Goal: Transaction & Acquisition: Purchase product/service

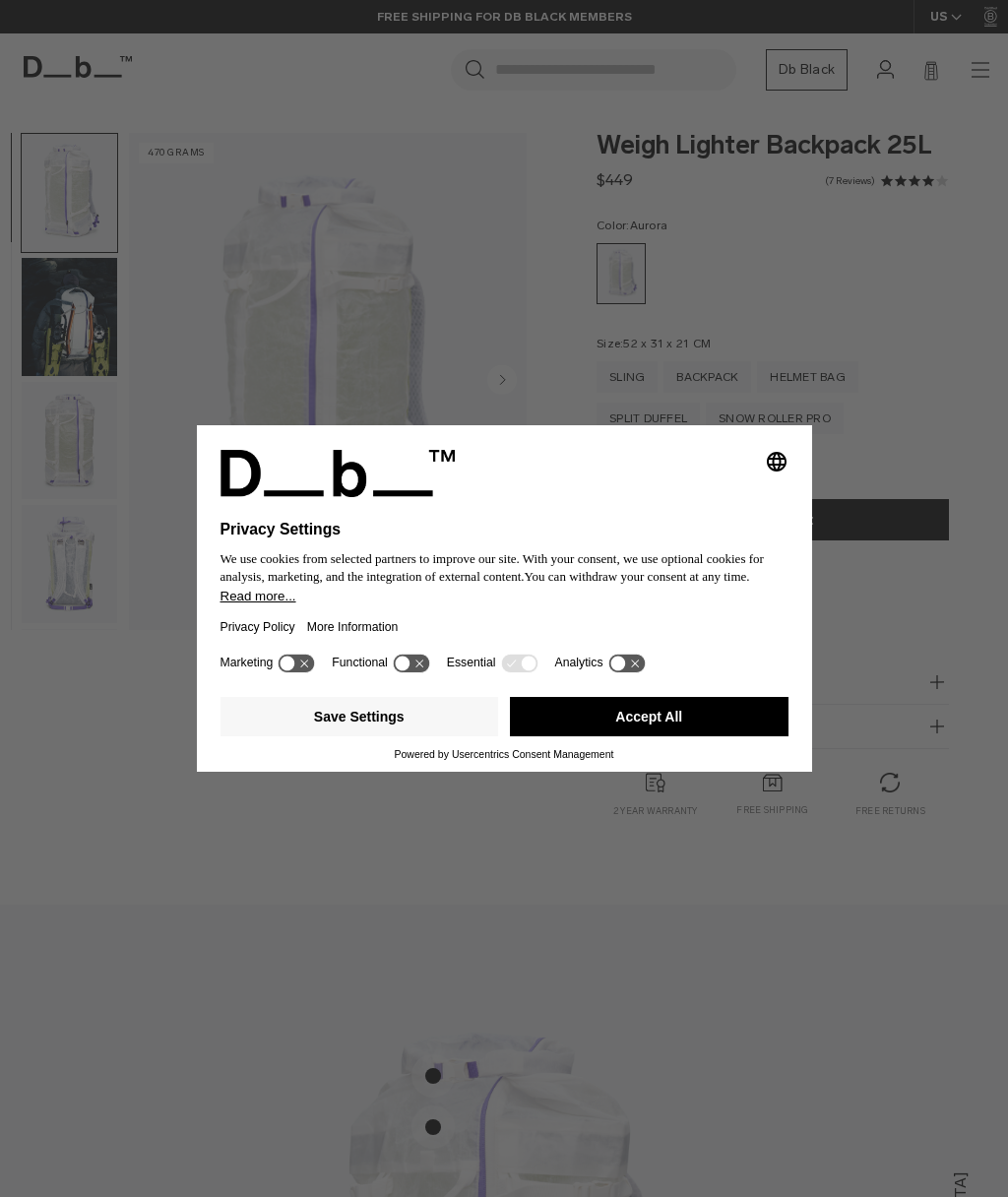
click at [395, 731] on button "Save Settings" at bounding box center [360, 717] width 278 height 40
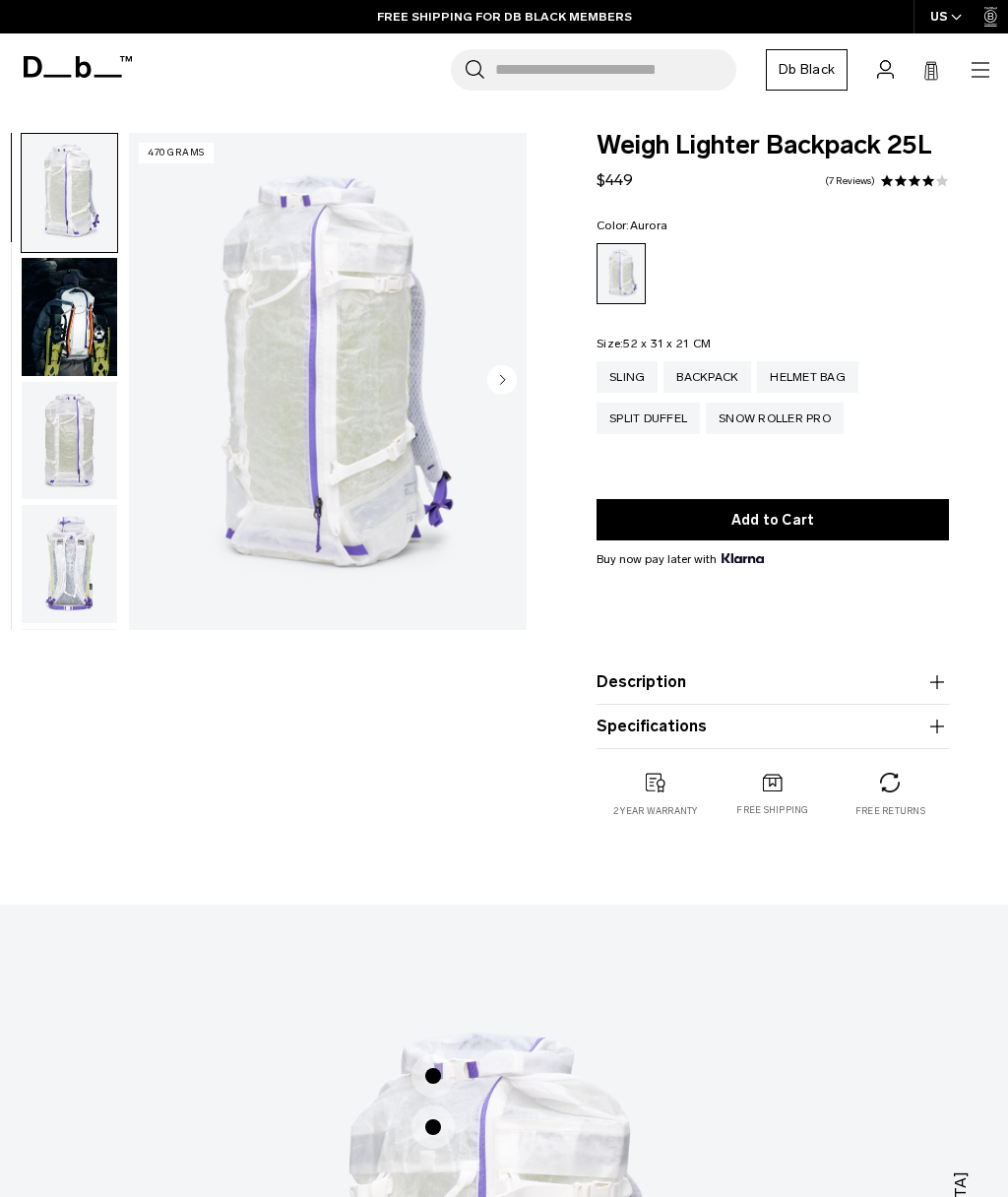
click at [286, 371] on img "1 / 18" at bounding box center [328, 381] width 397 height 498
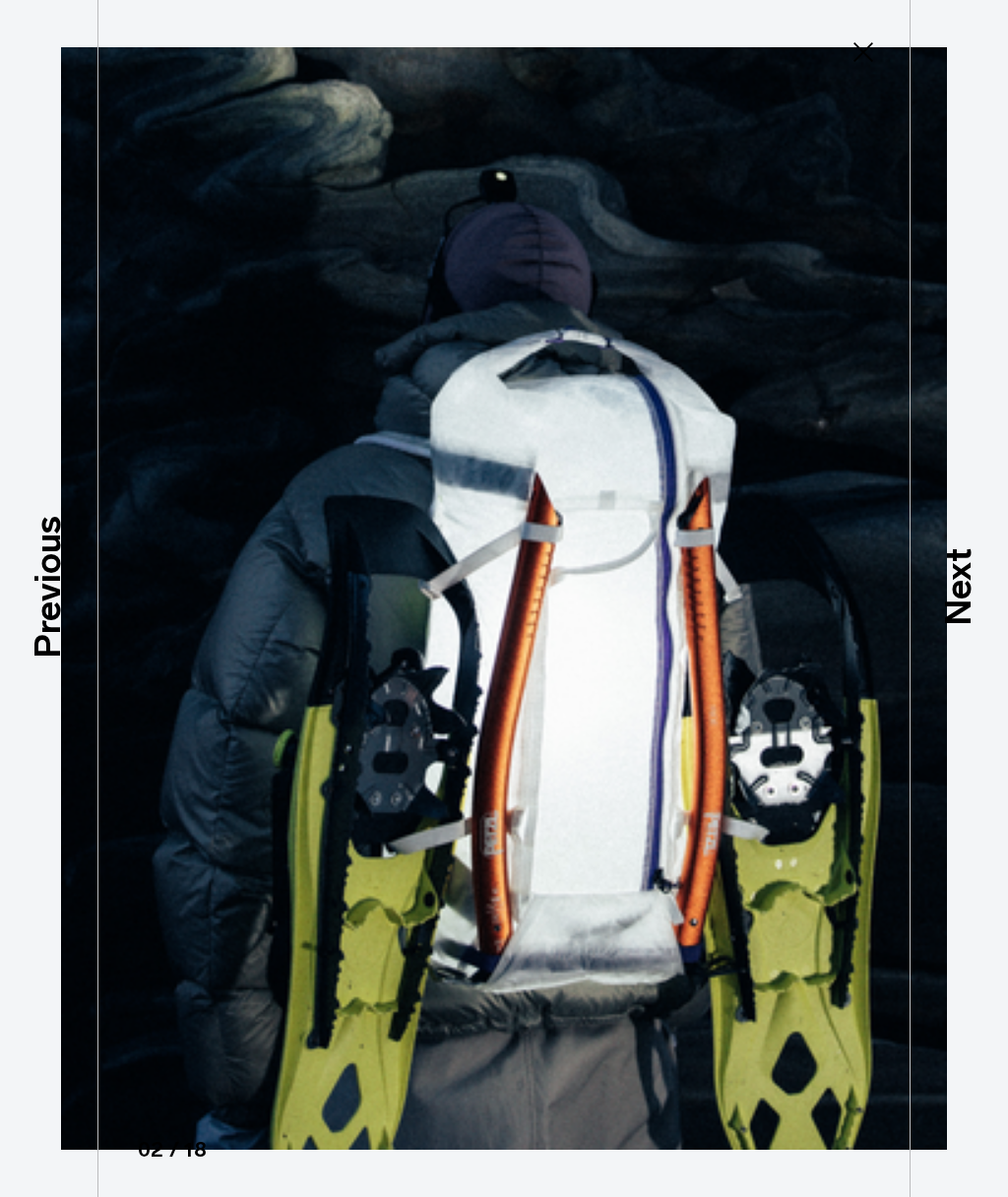
click at [963, 588] on p "Next" at bounding box center [959, 586] width 54 height 77
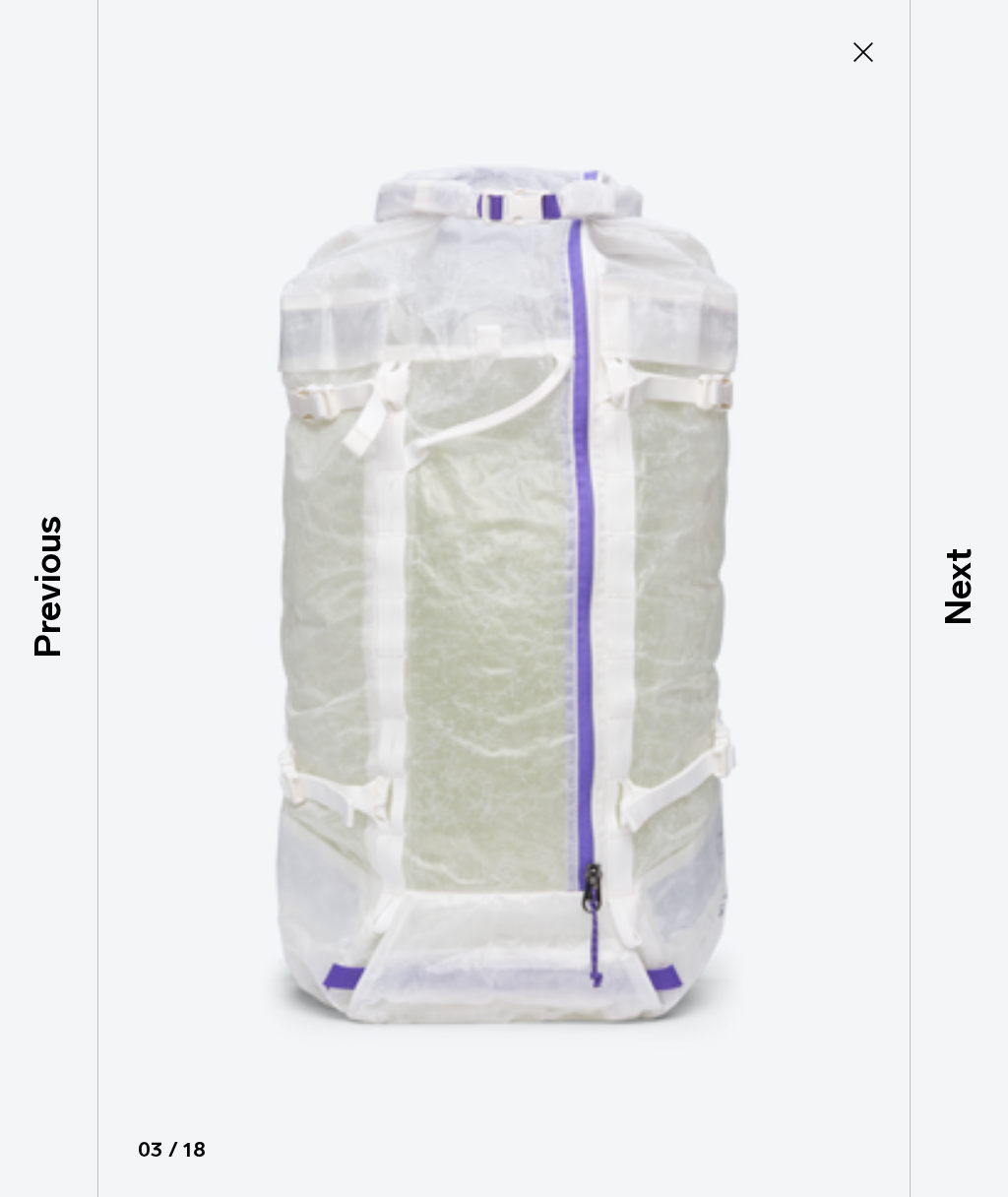
click at [967, 587] on p "Next" at bounding box center [959, 586] width 54 height 77
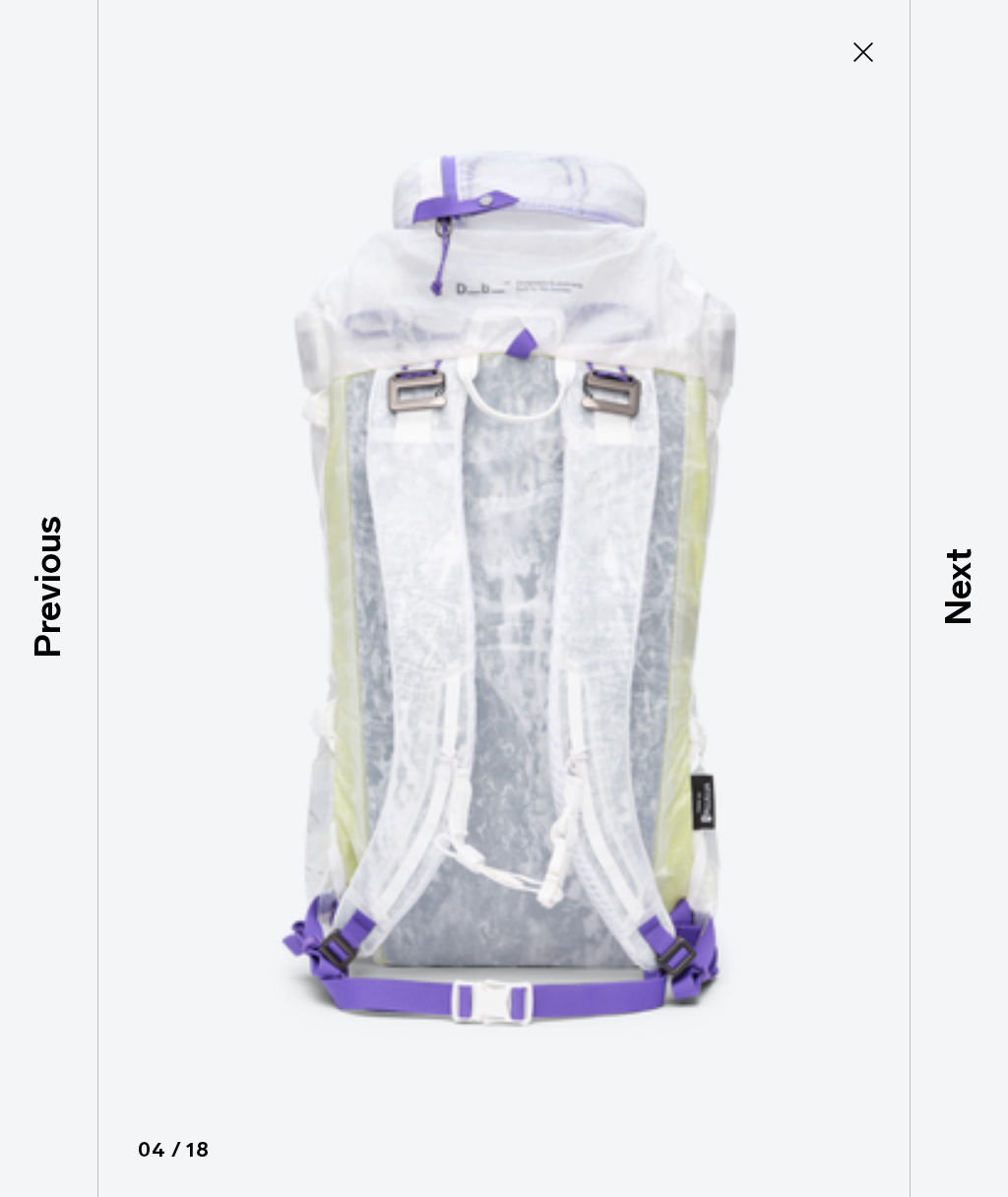
click at [963, 590] on p "Next" at bounding box center [959, 586] width 54 height 77
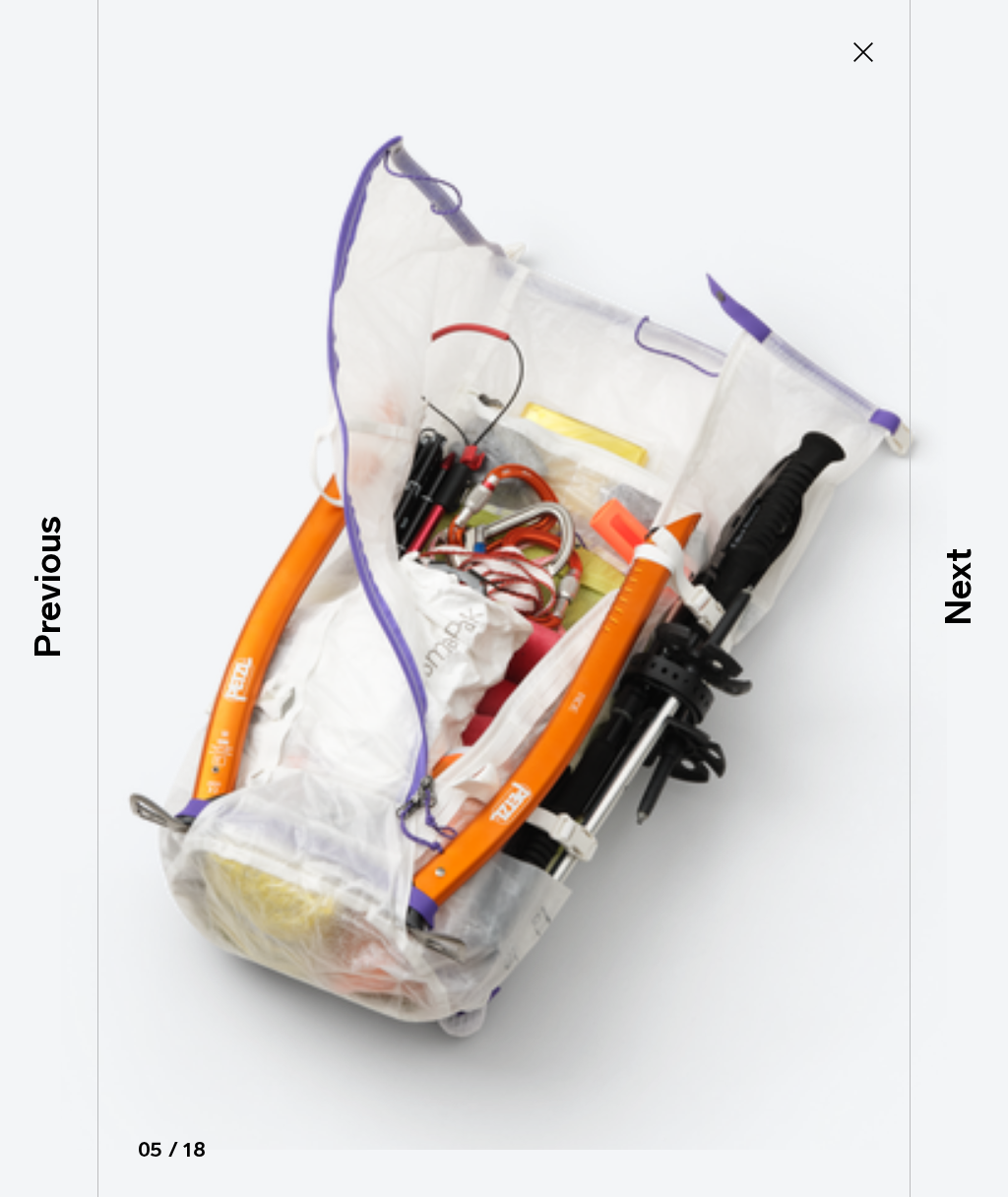
click at [970, 590] on p "Next" at bounding box center [959, 586] width 54 height 77
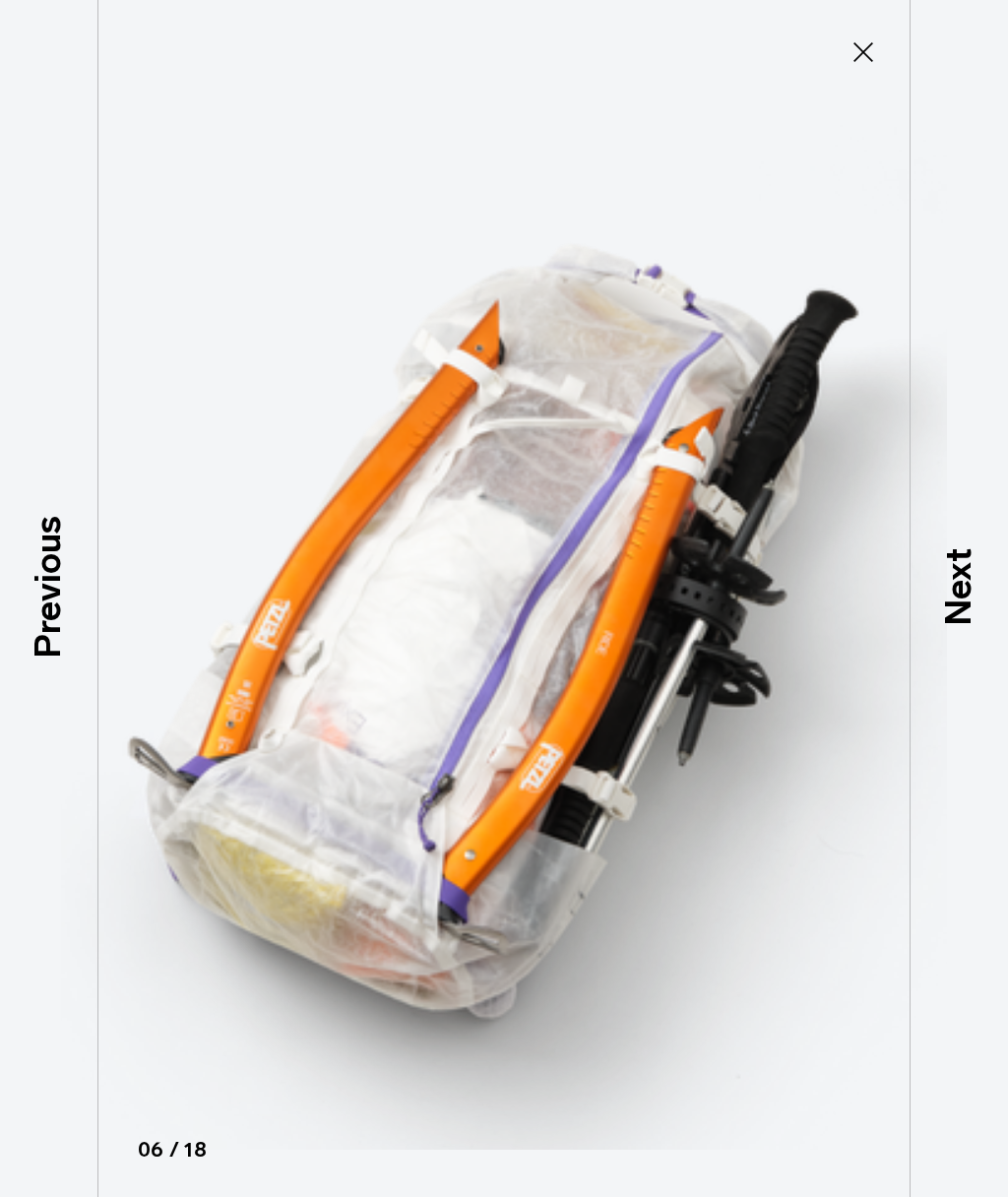
click at [970, 590] on p "Next" at bounding box center [959, 586] width 54 height 77
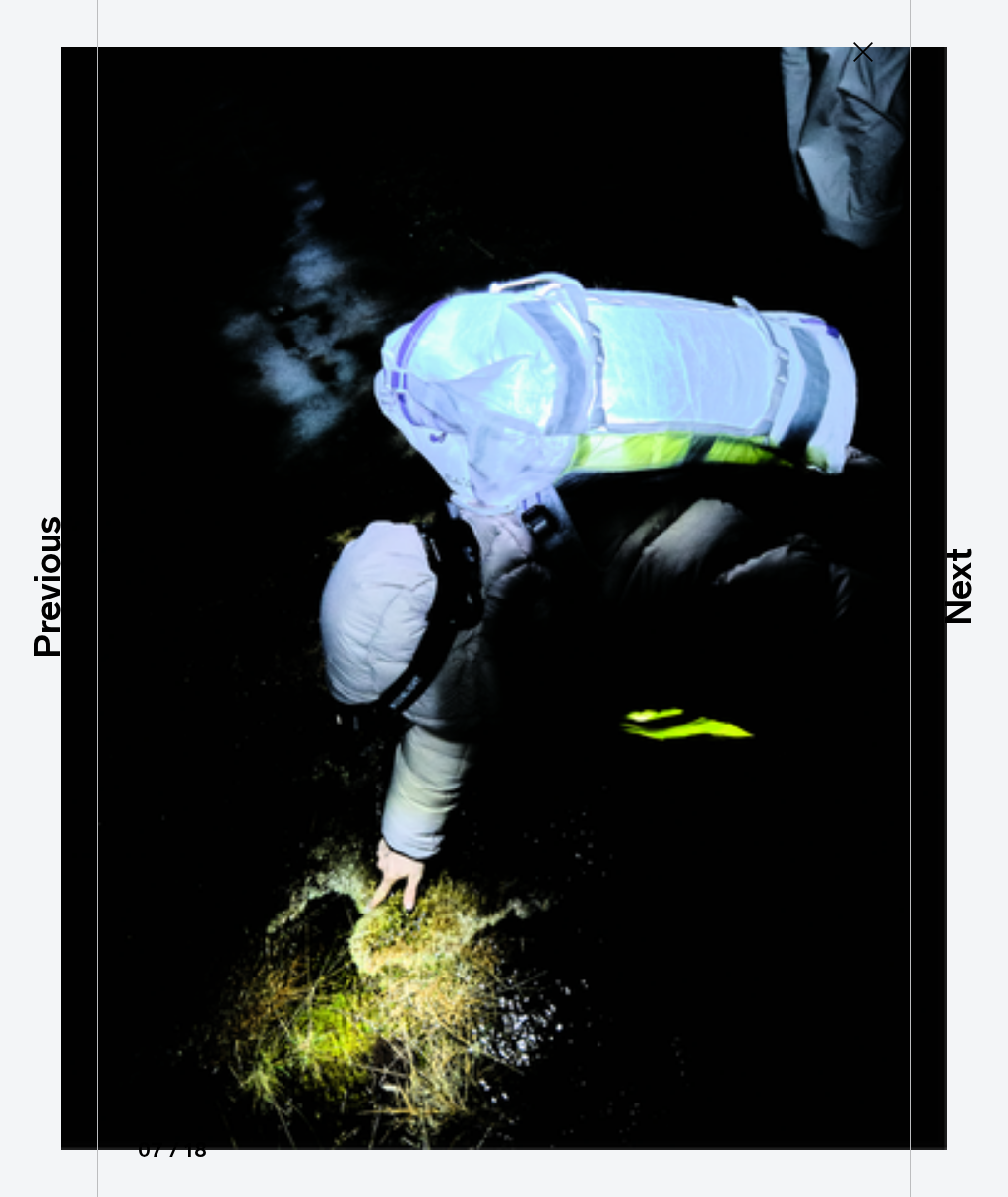
click at [948, 600] on p "Next" at bounding box center [959, 586] width 54 height 77
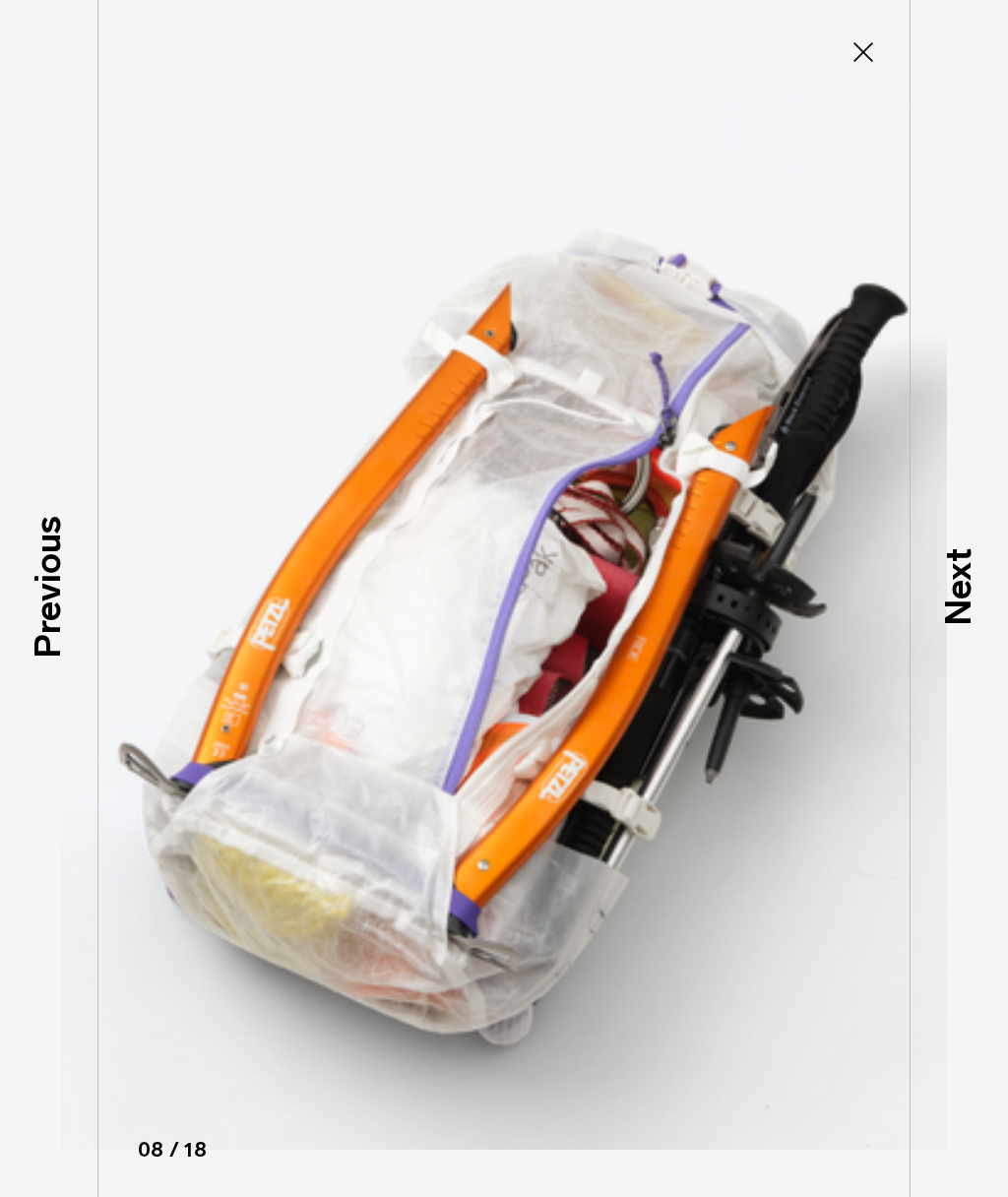
click at [953, 599] on p "Next" at bounding box center [959, 586] width 54 height 77
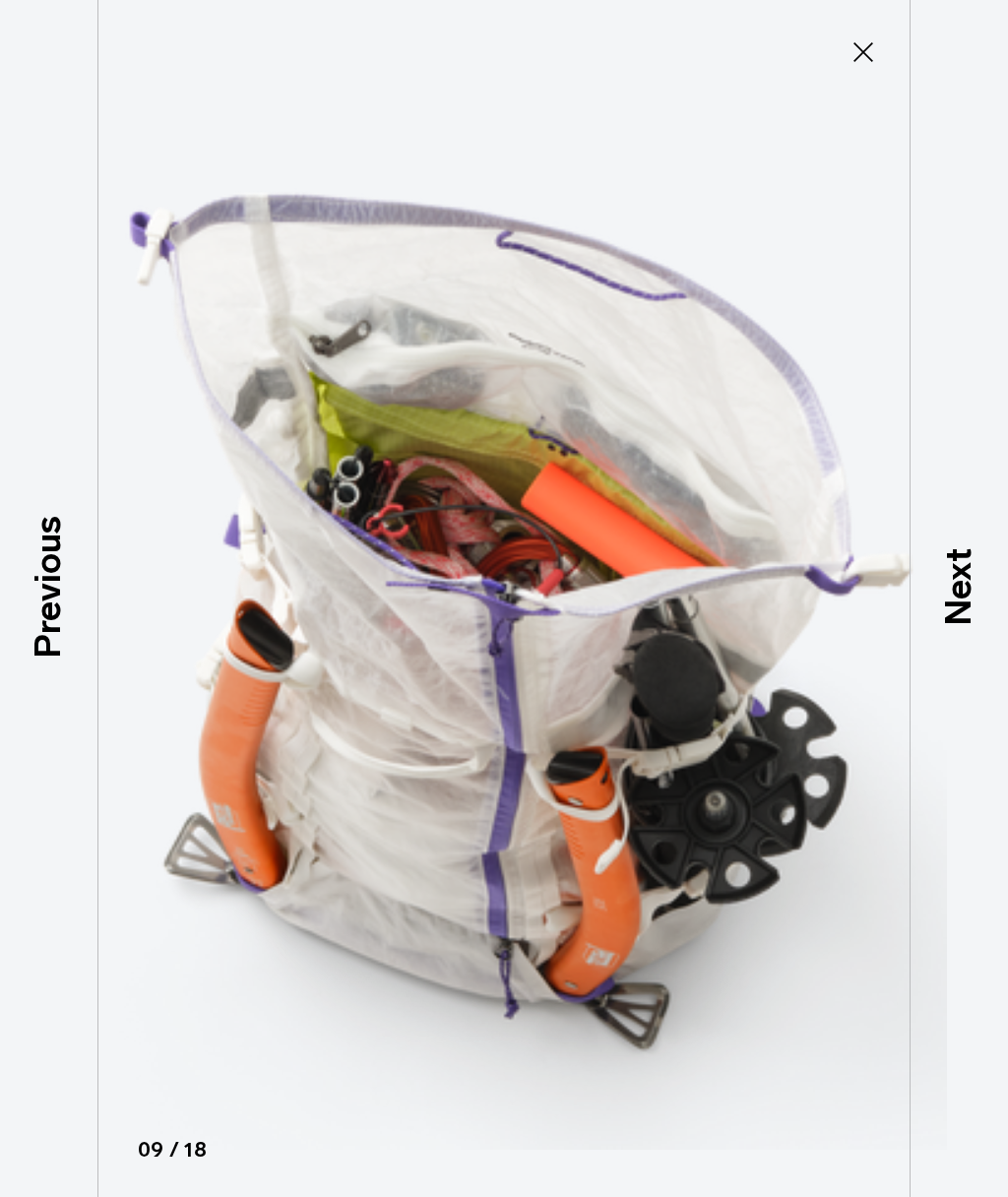
click at [960, 603] on p "Next" at bounding box center [959, 586] width 54 height 77
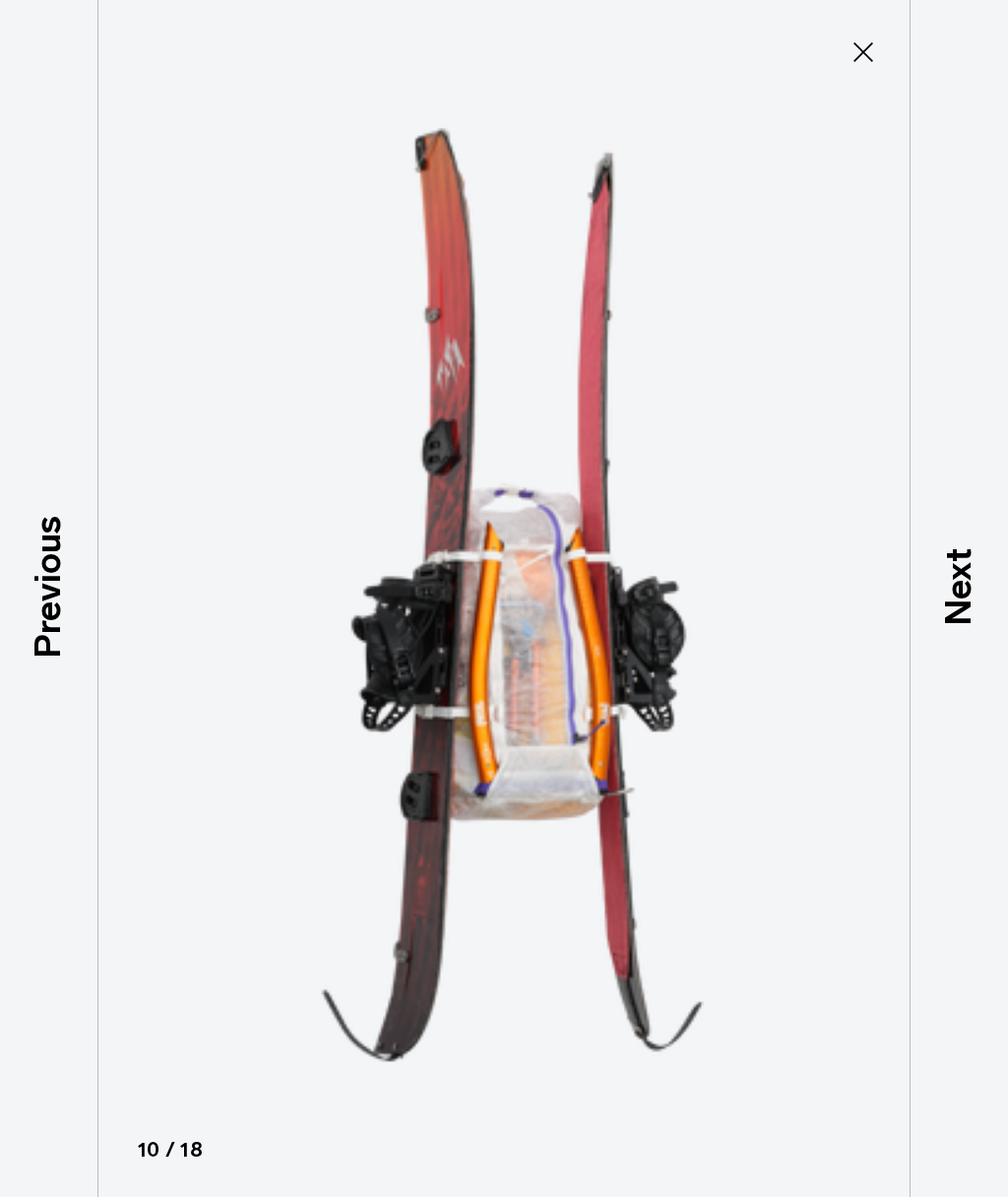
click at [958, 599] on p "Next" at bounding box center [959, 586] width 54 height 77
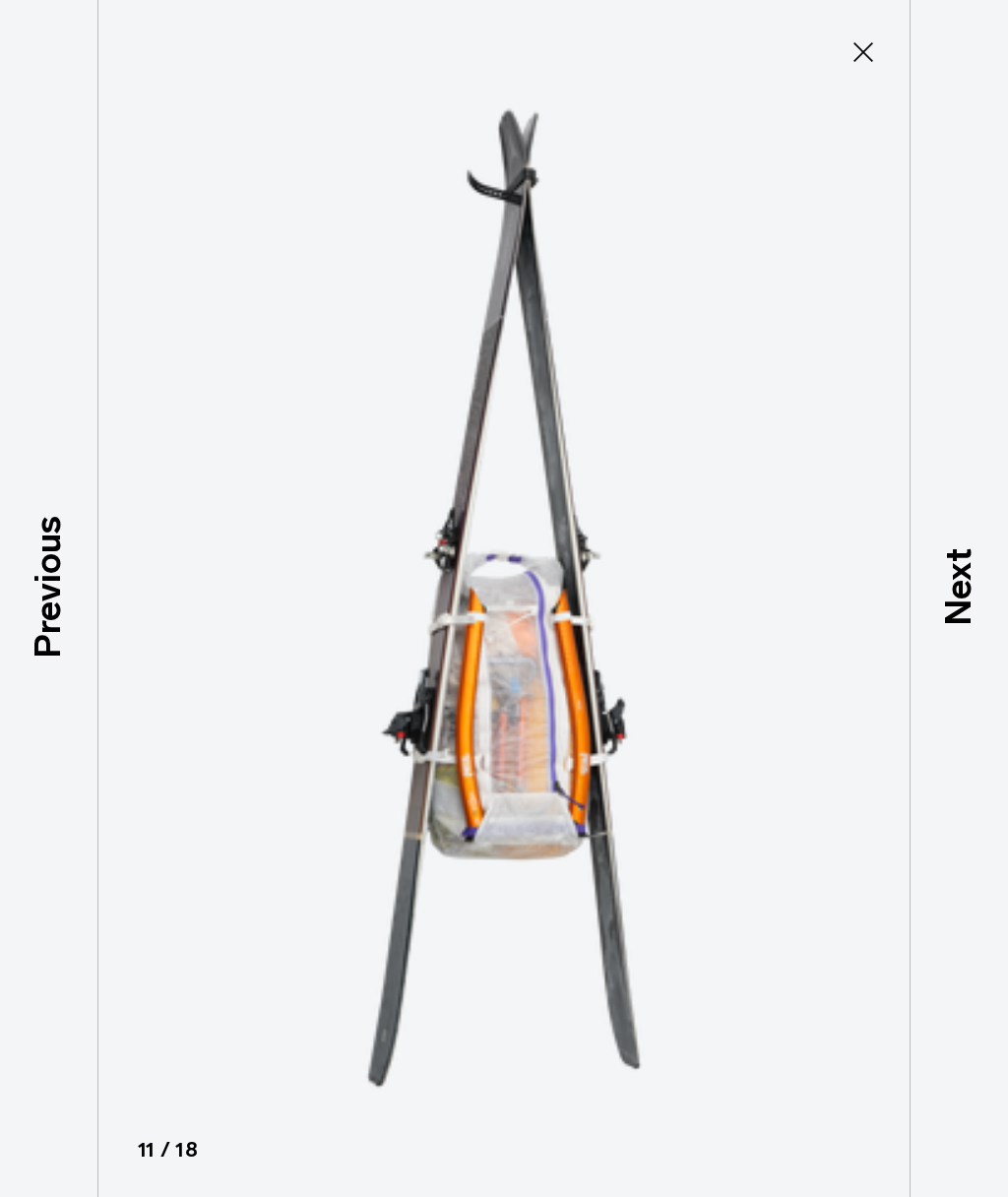
click at [59, 627] on p "Previous" at bounding box center [49, 586] width 54 height 143
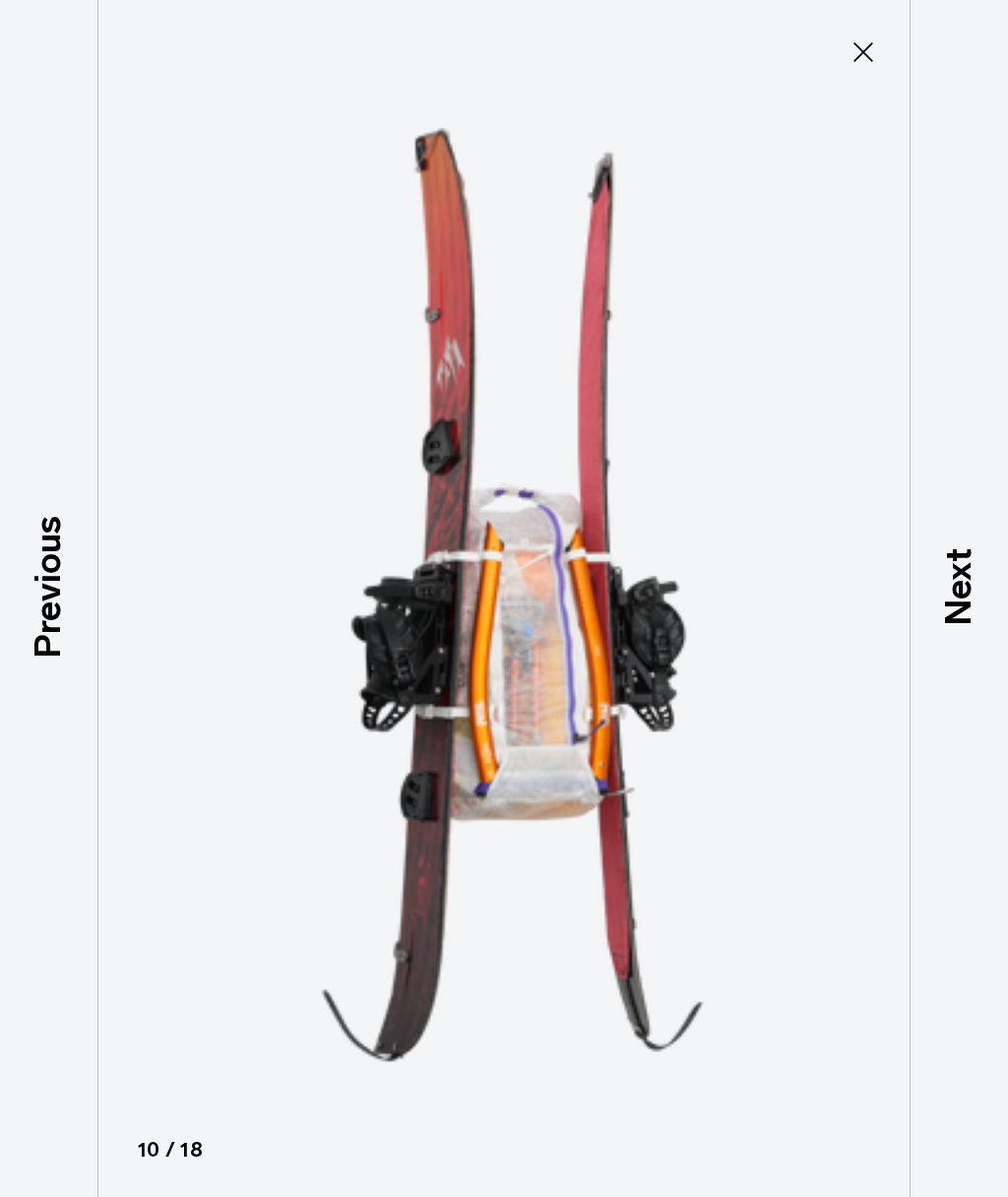
click at [964, 590] on p "Next" at bounding box center [959, 586] width 54 height 77
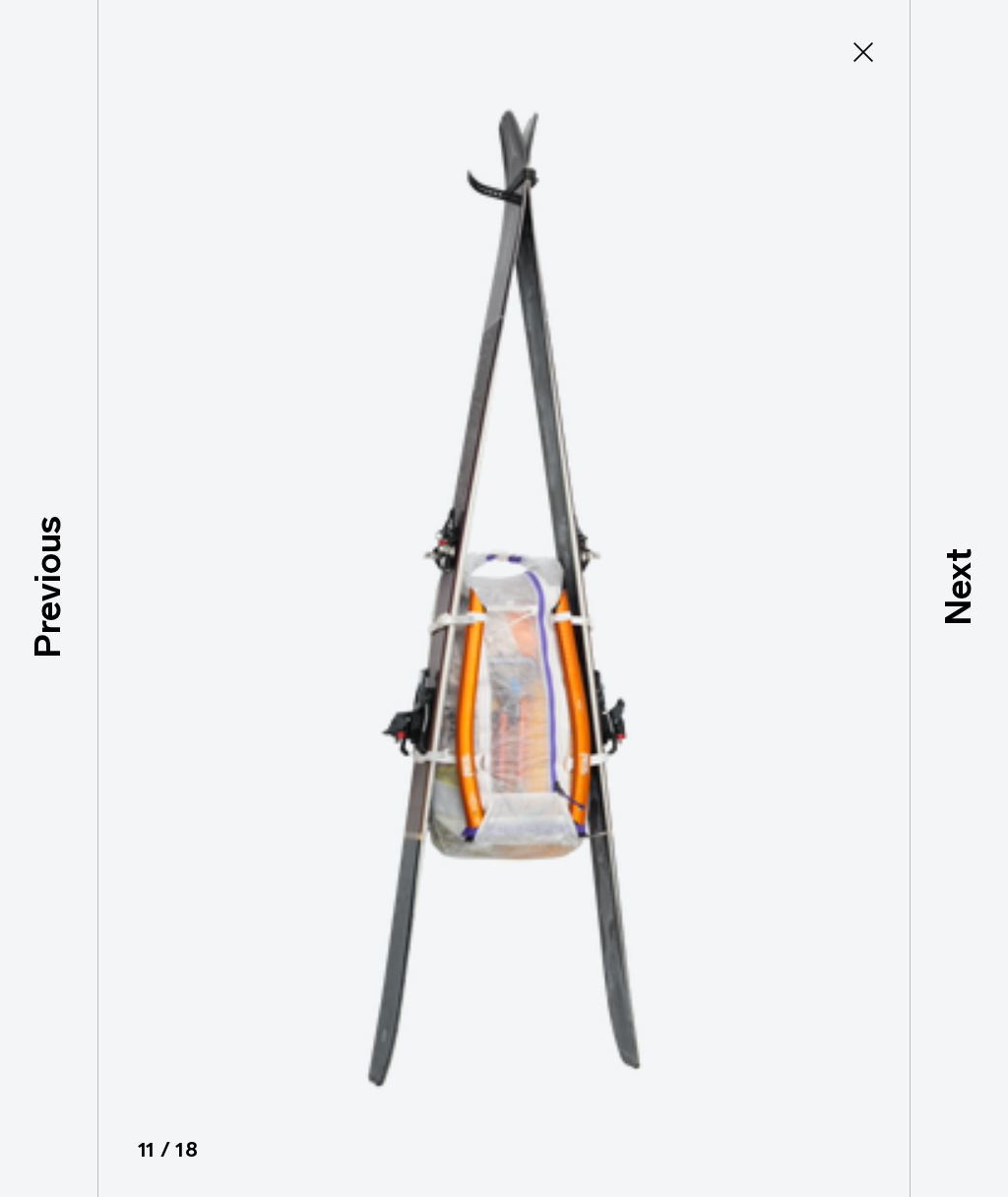
click at [966, 594] on p "Next" at bounding box center [959, 586] width 54 height 77
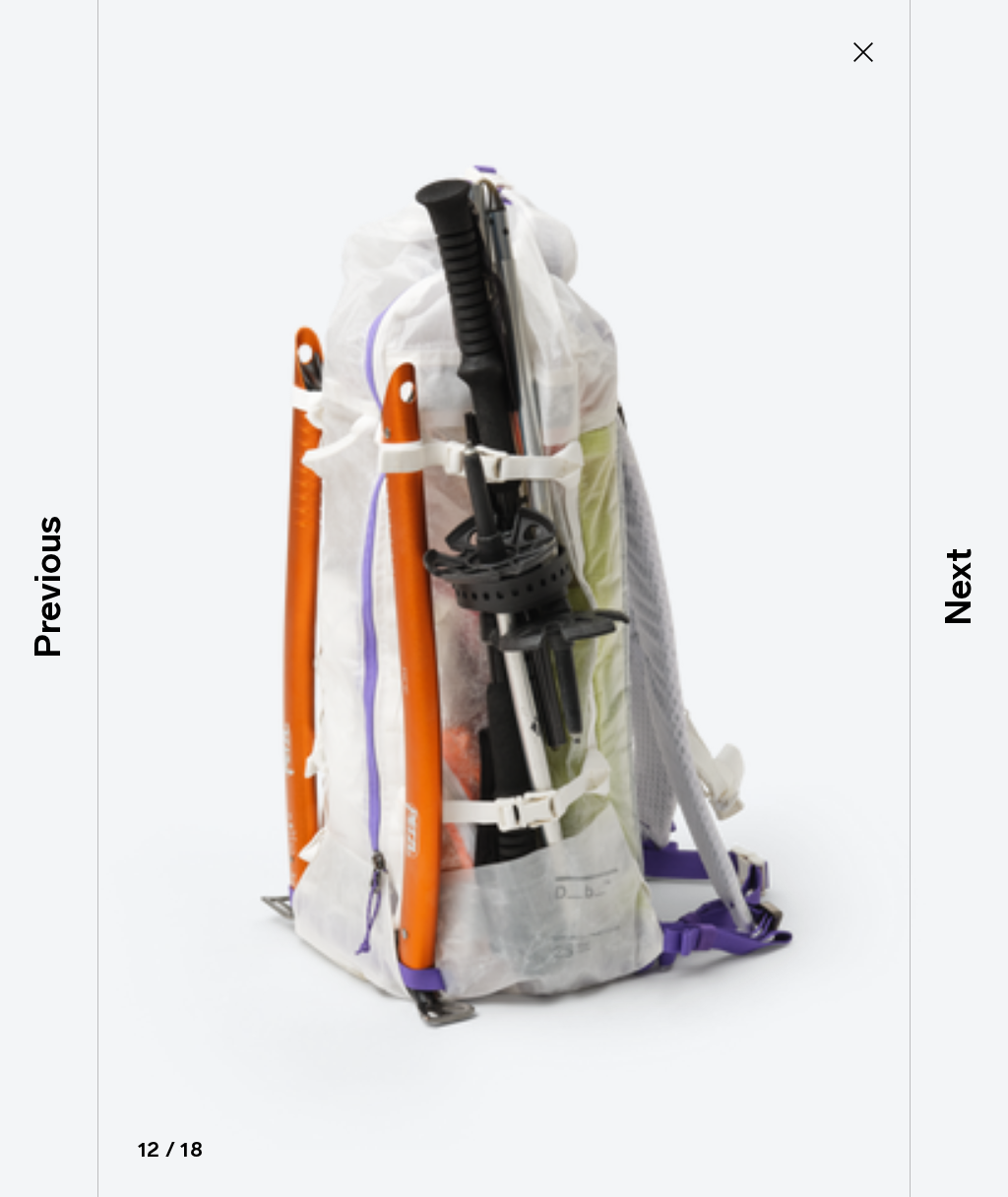
click at [969, 584] on p "Next" at bounding box center [959, 586] width 54 height 77
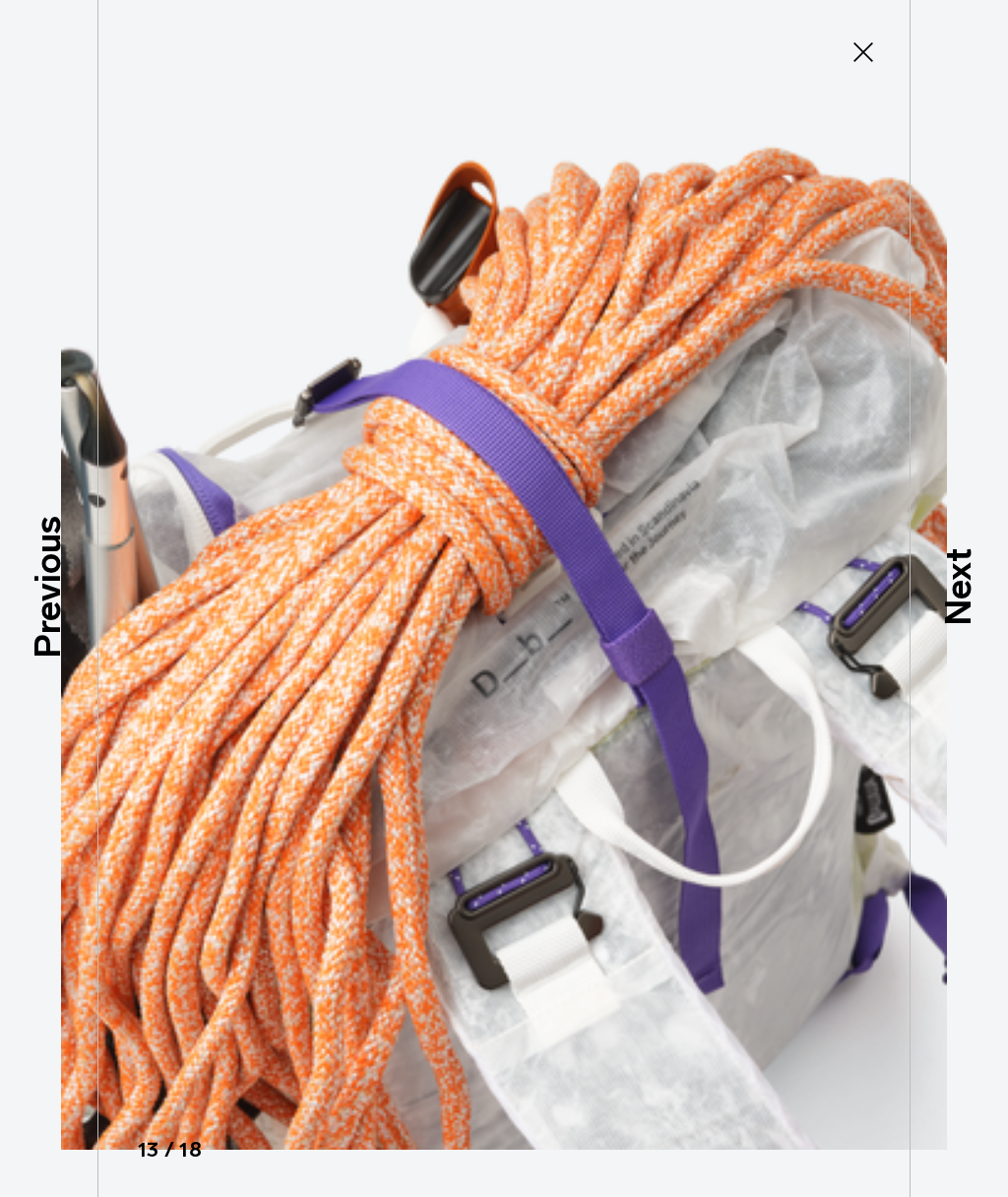
click at [965, 588] on p "Next" at bounding box center [959, 586] width 54 height 77
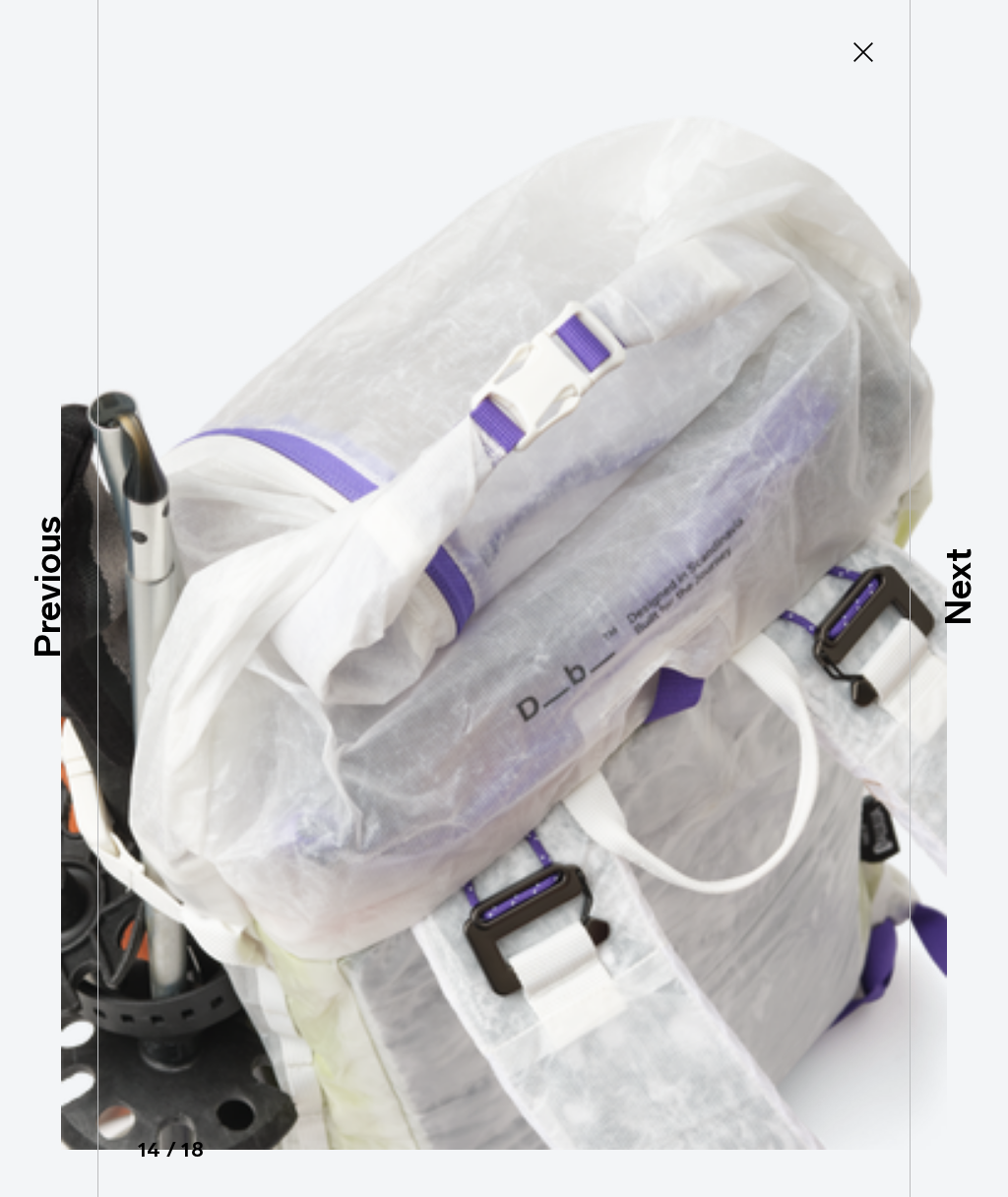
click at [60, 590] on p "Previous" at bounding box center [49, 586] width 54 height 143
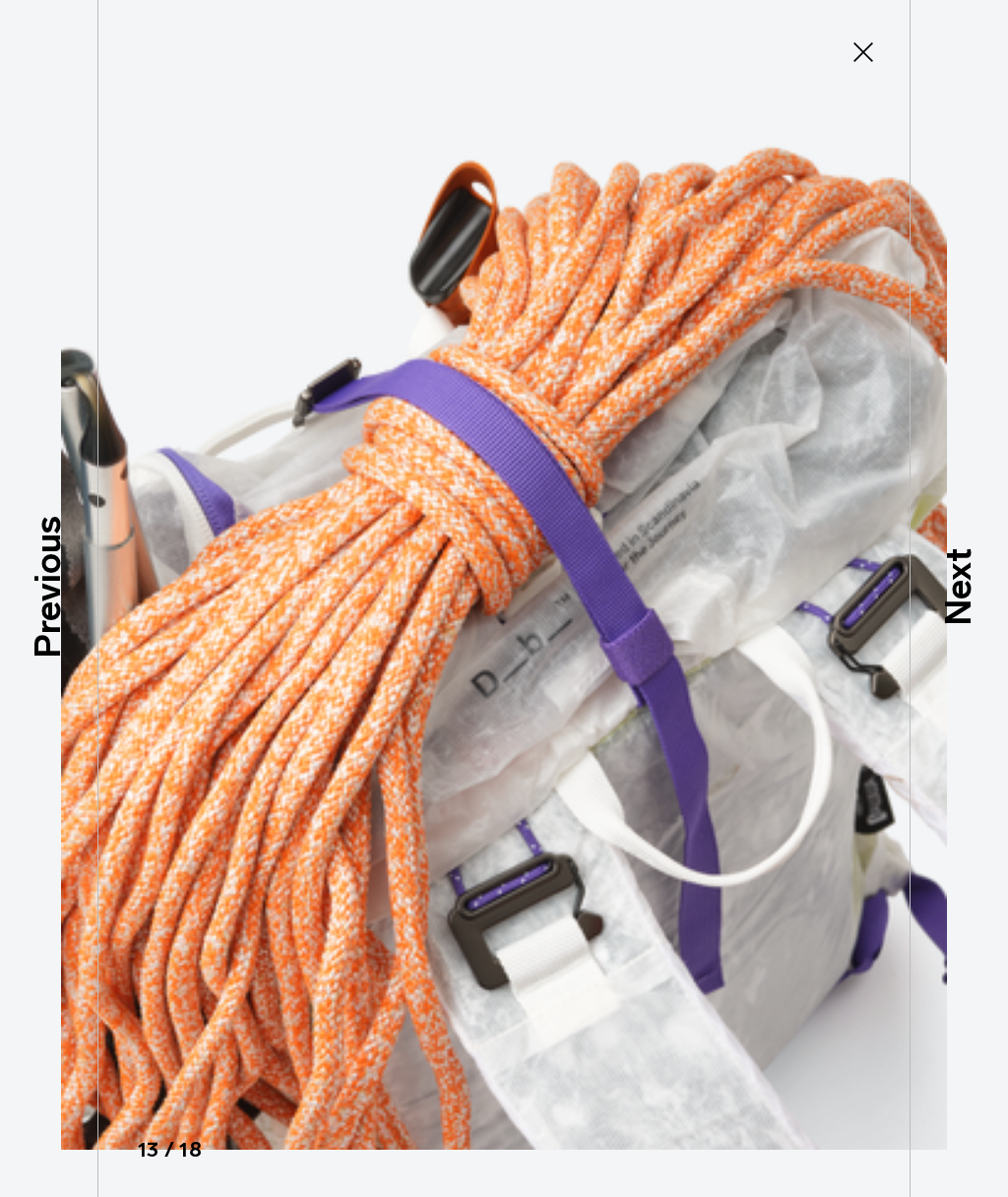
click at [972, 583] on p "Next" at bounding box center [959, 586] width 54 height 77
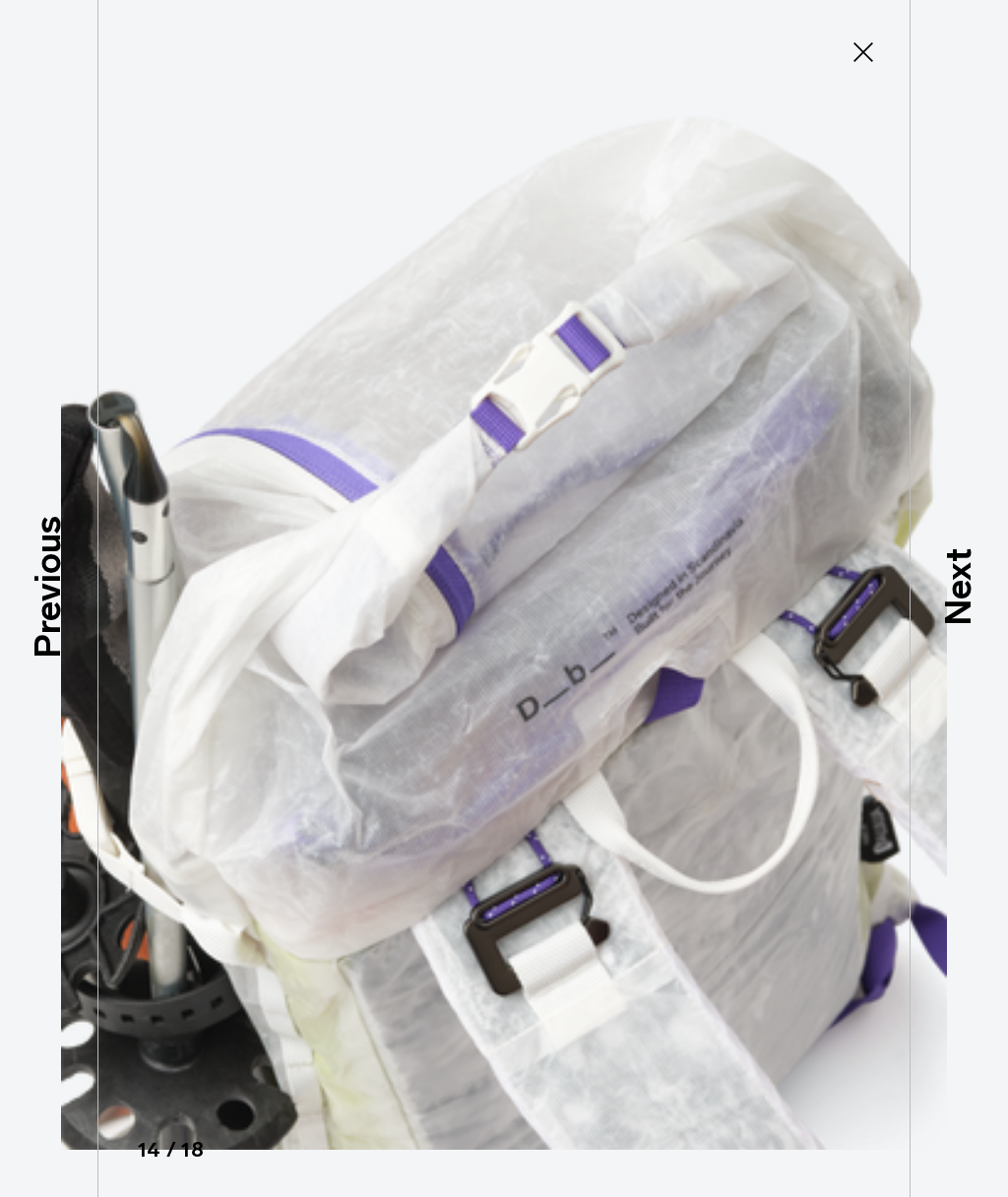
click at [971, 582] on p "Next" at bounding box center [959, 586] width 54 height 77
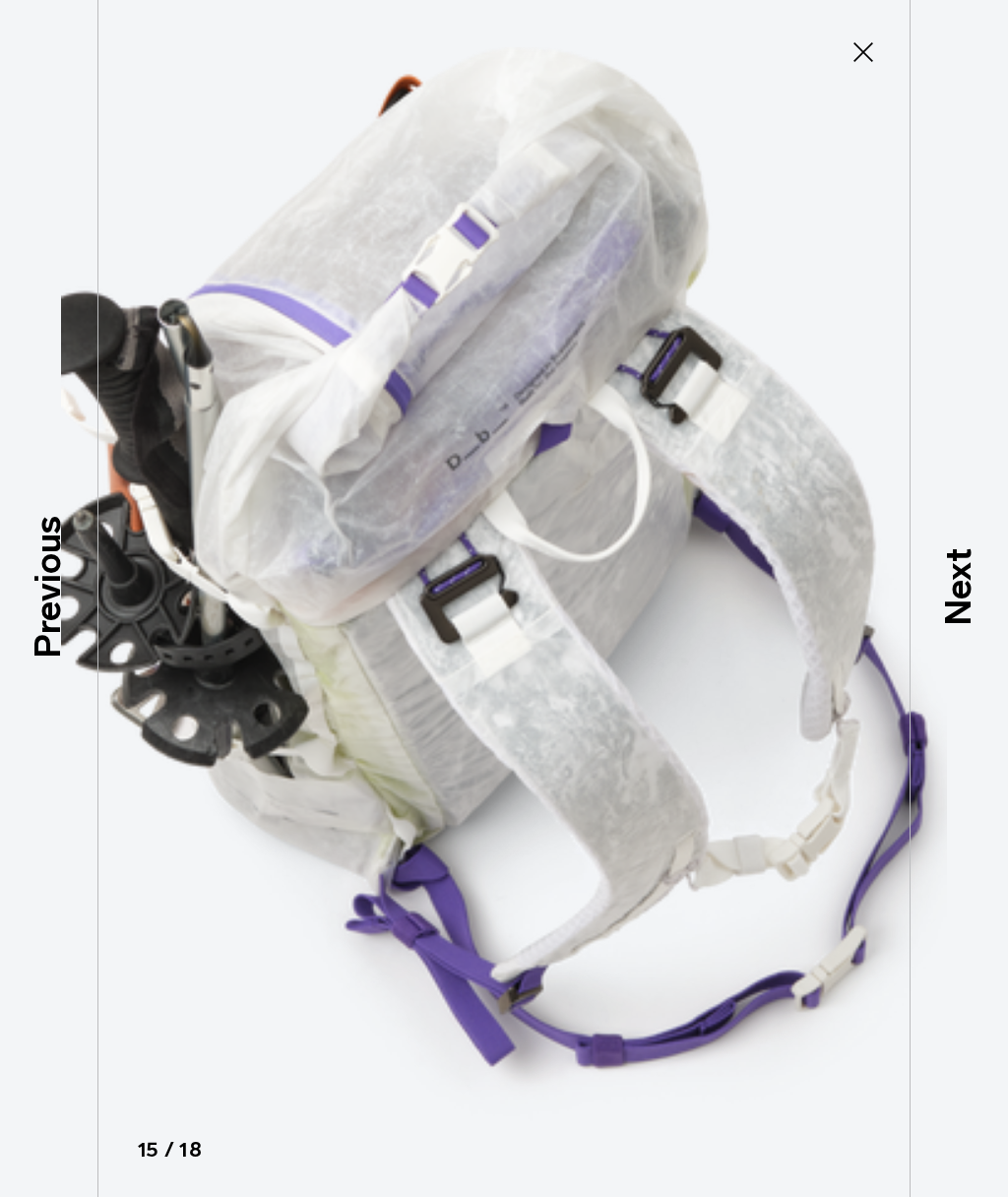
click at [970, 582] on p "Next" at bounding box center [959, 586] width 54 height 77
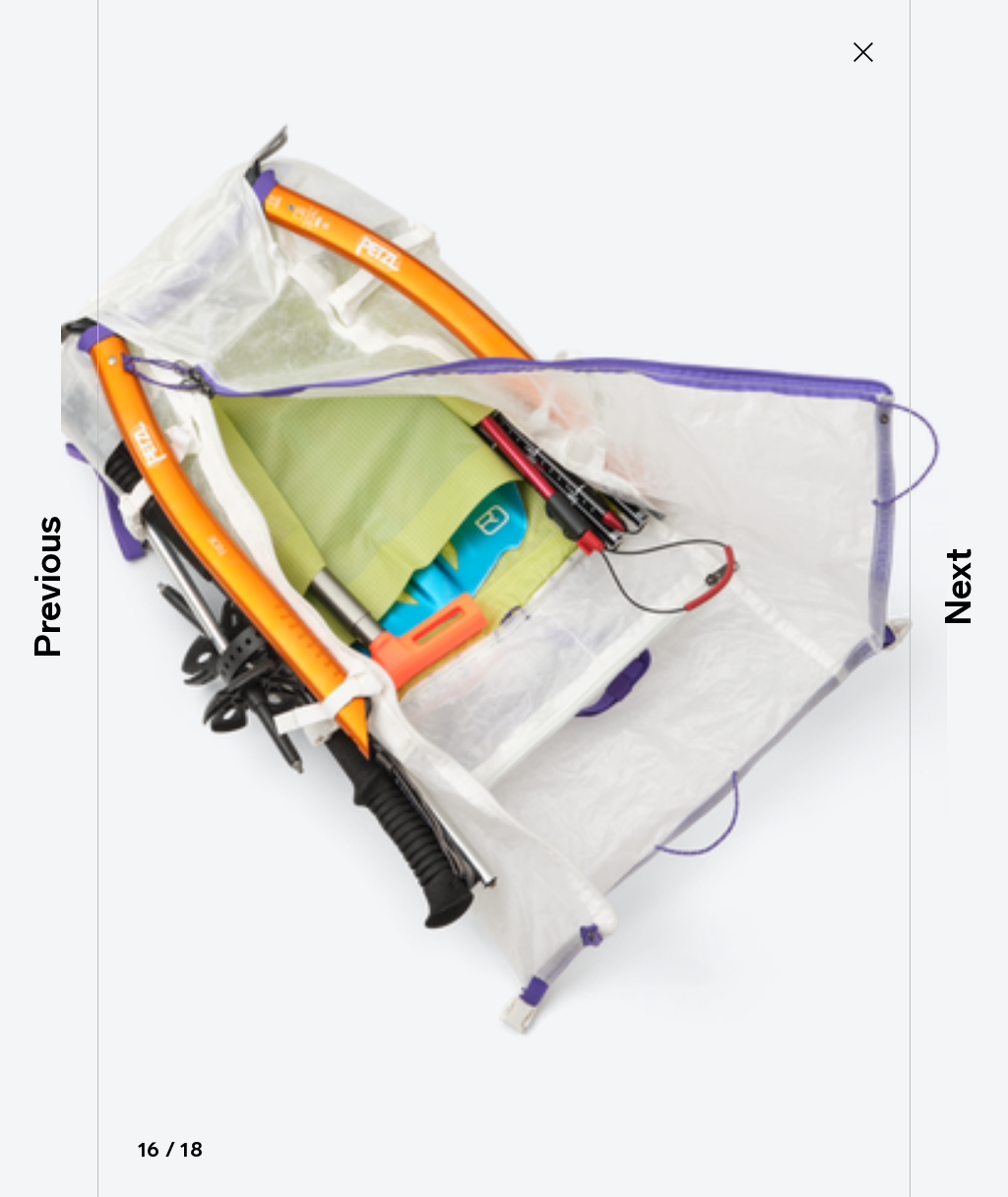
click at [969, 583] on p "Next" at bounding box center [959, 586] width 54 height 77
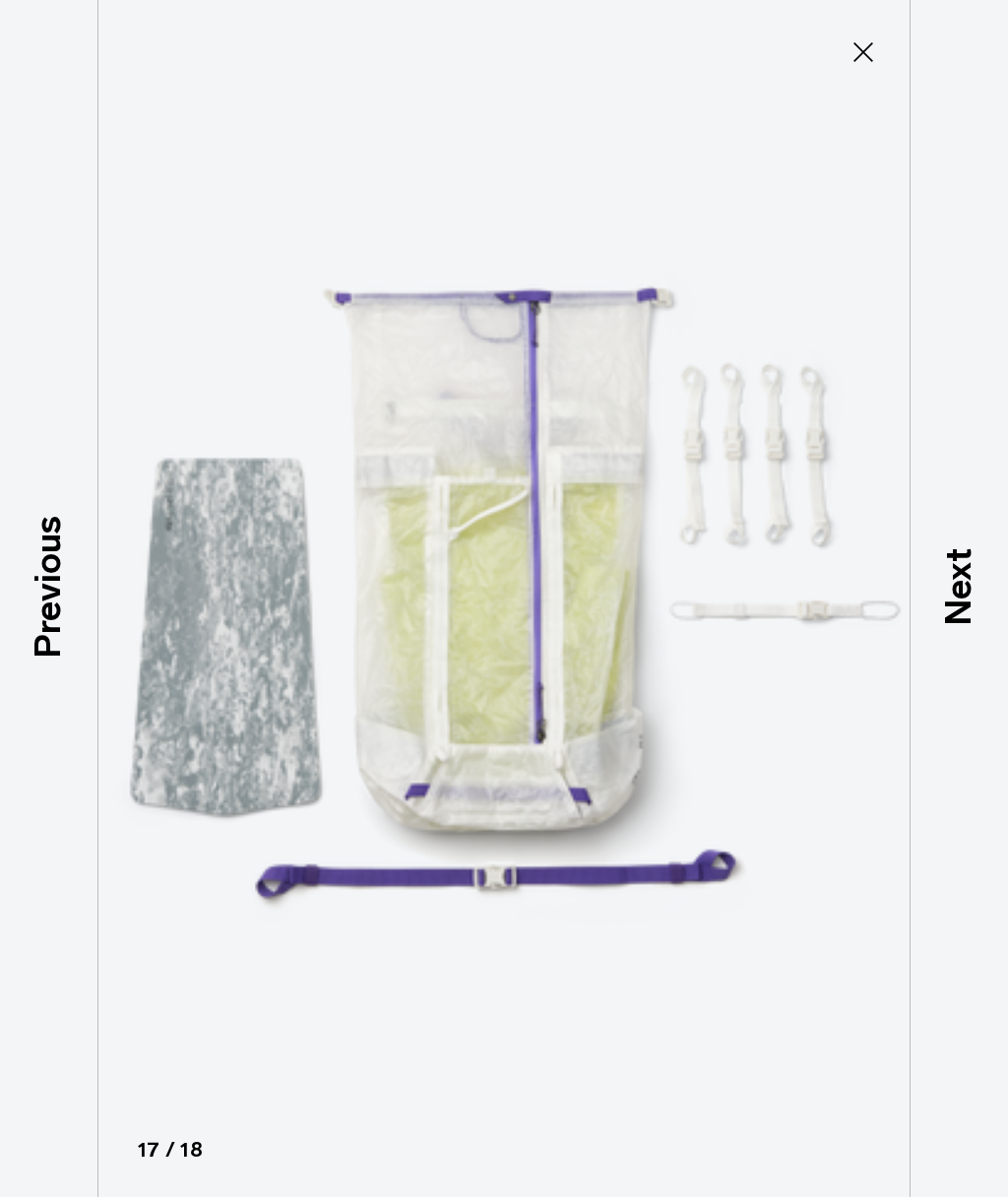
click at [970, 583] on p "Next" at bounding box center [959, 586] width 54 height 77
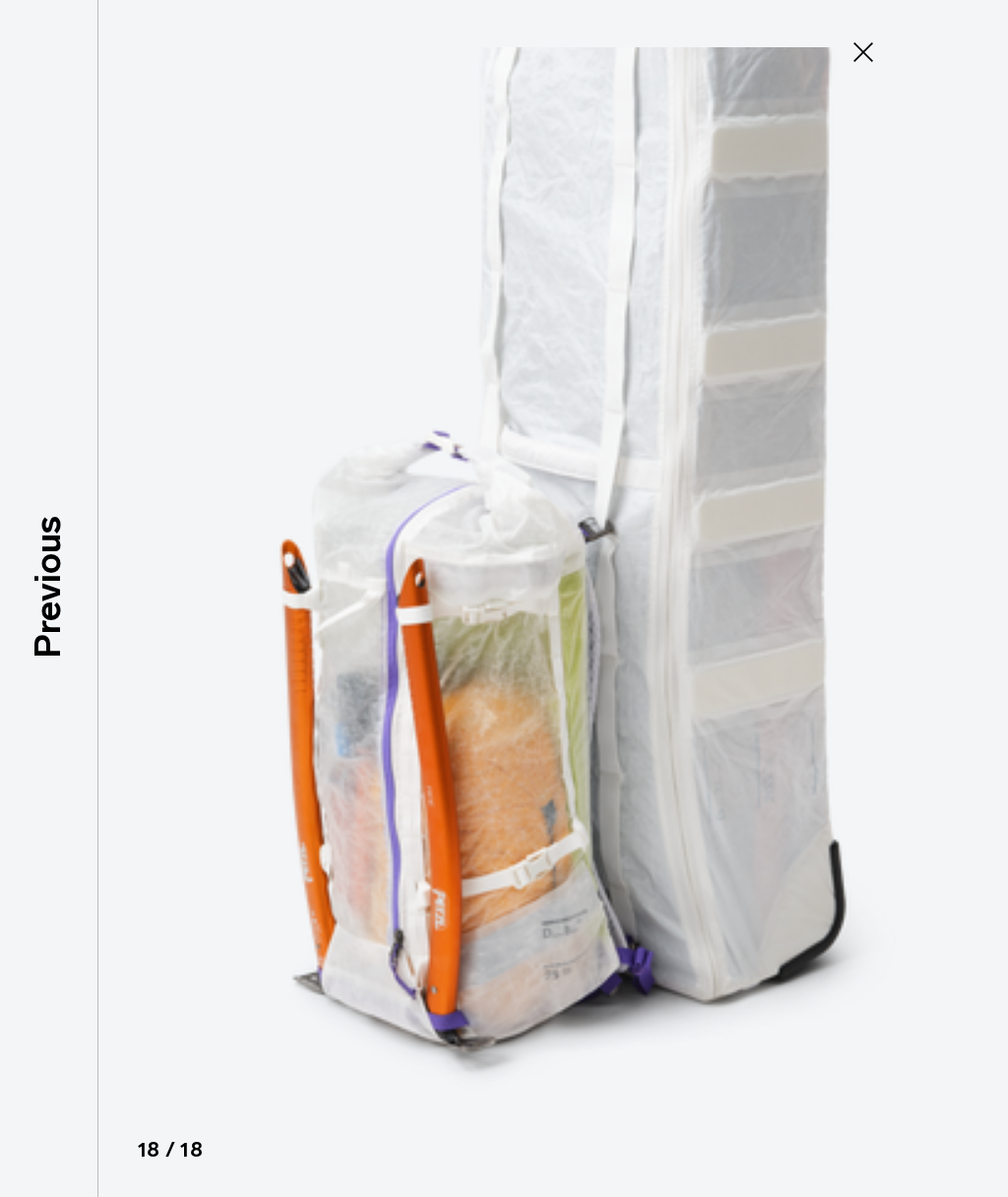
click at [970, 583] on div at bounding box center [504, 598] width 1008 height 1197
click at [865, 66] on icon at bounding box center [863, 53] width 32 height 32
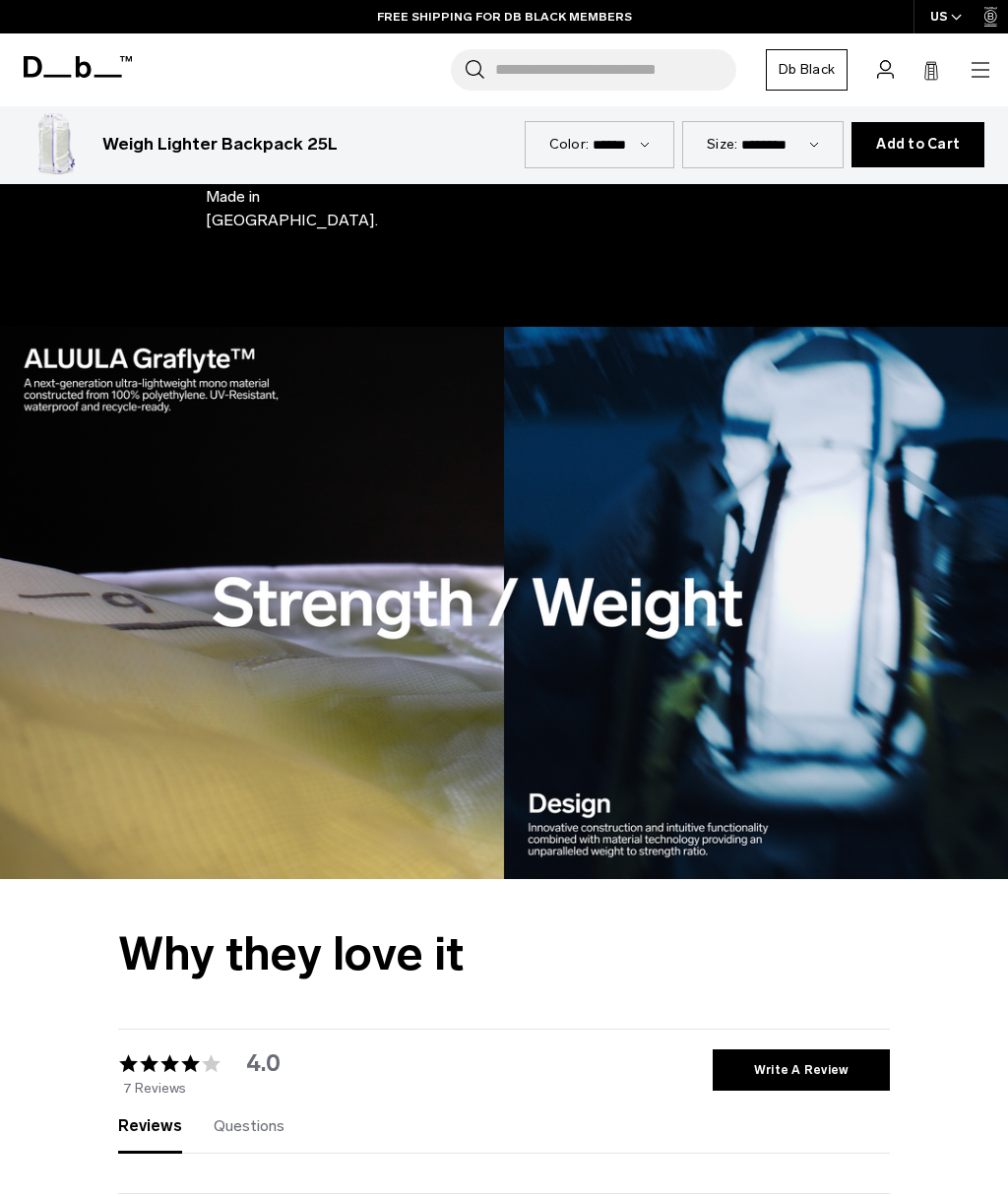
scroll to position [2328, 0]
